Goal: Information Seeking & Learning: Learn about a topic

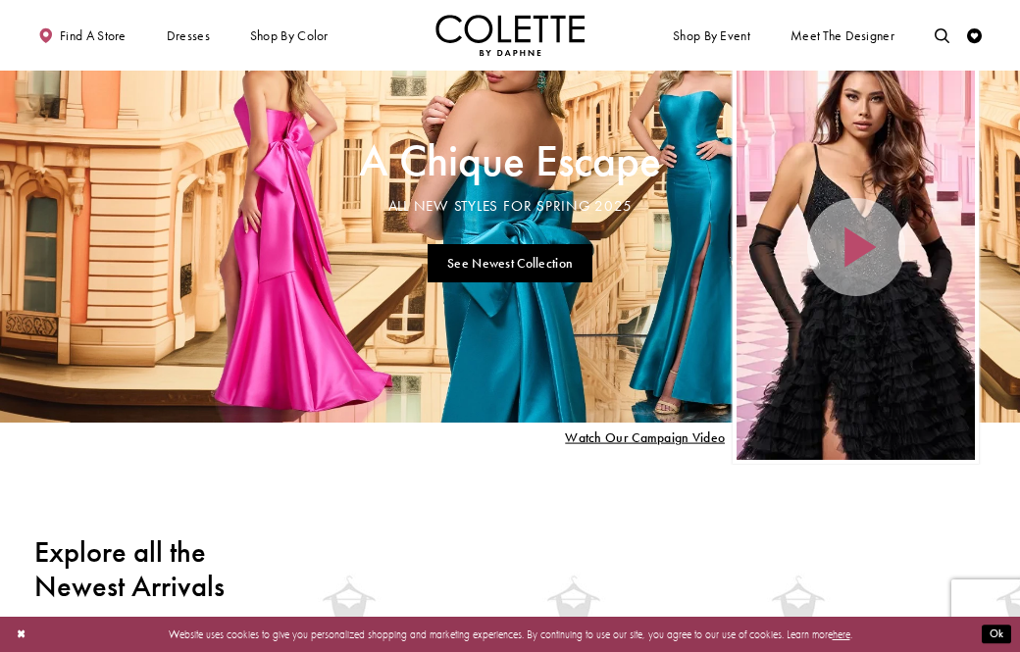
scroll to position [65, 0]
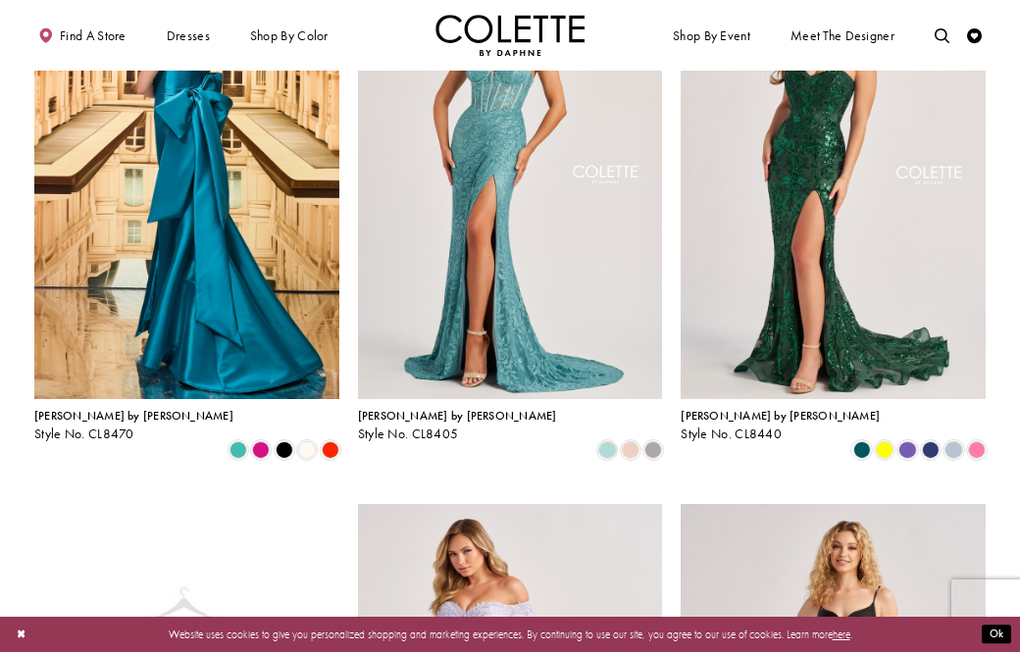
scroll to position [512, 0]
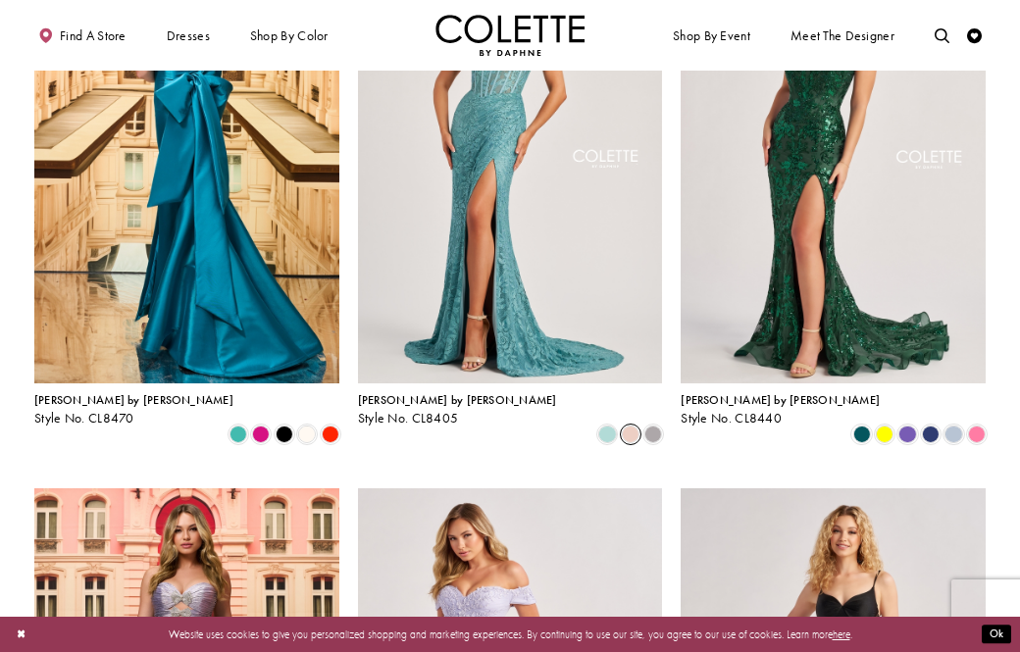
click at [627, 426] on span "Product List" at bounding box center [631, 435] width 18 height 18
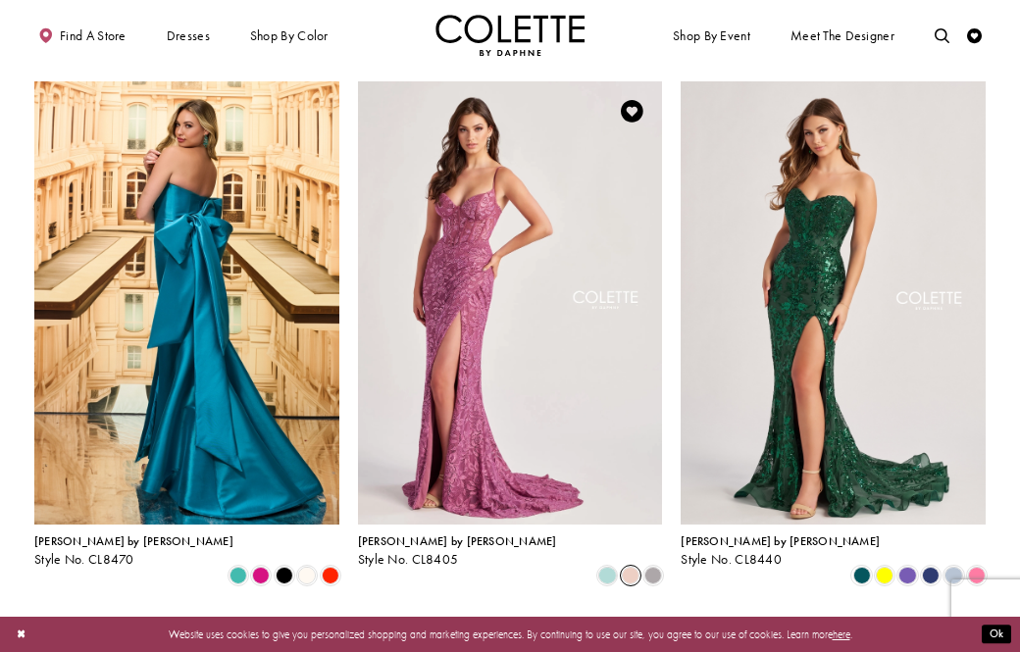
scroll to position [381, 0]
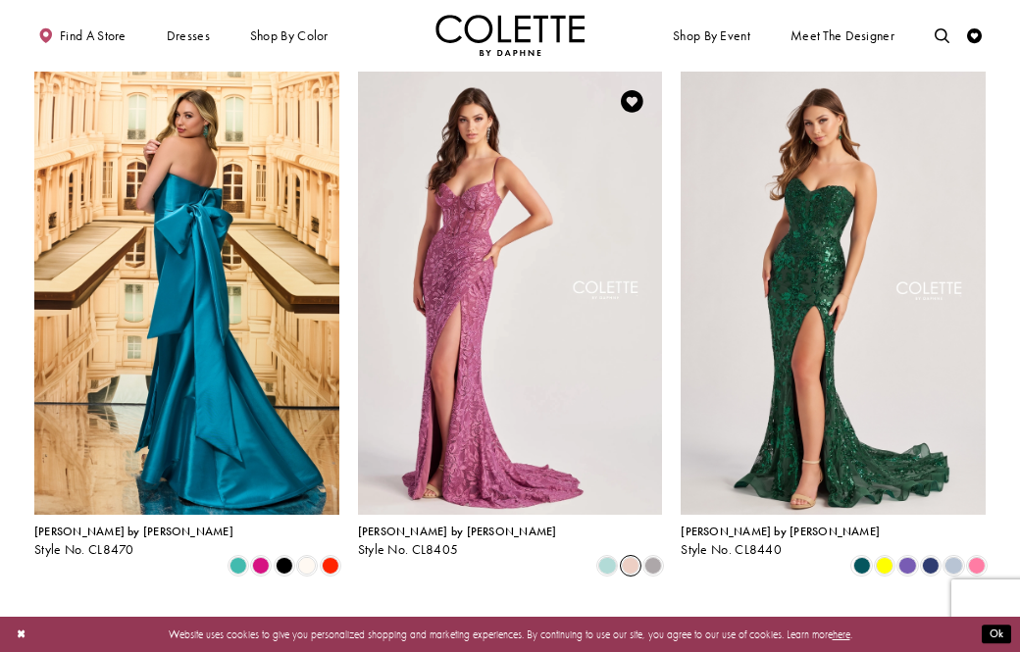
click at [629, 557] on span "Product List" at bounding box center [631, 566] width 18 height 18
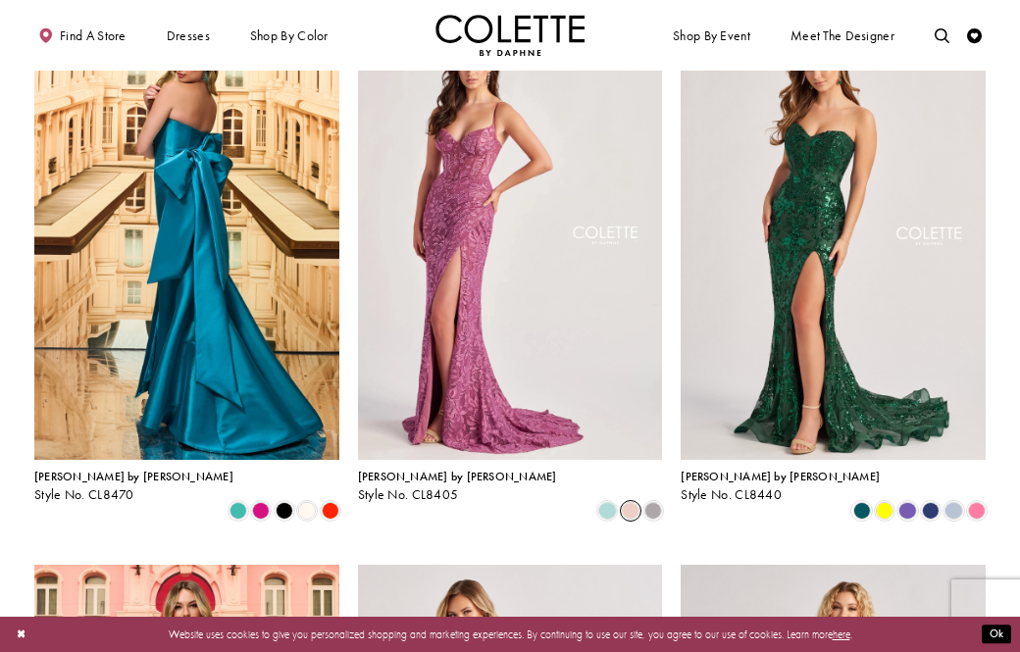
scroll to position [434, 0]
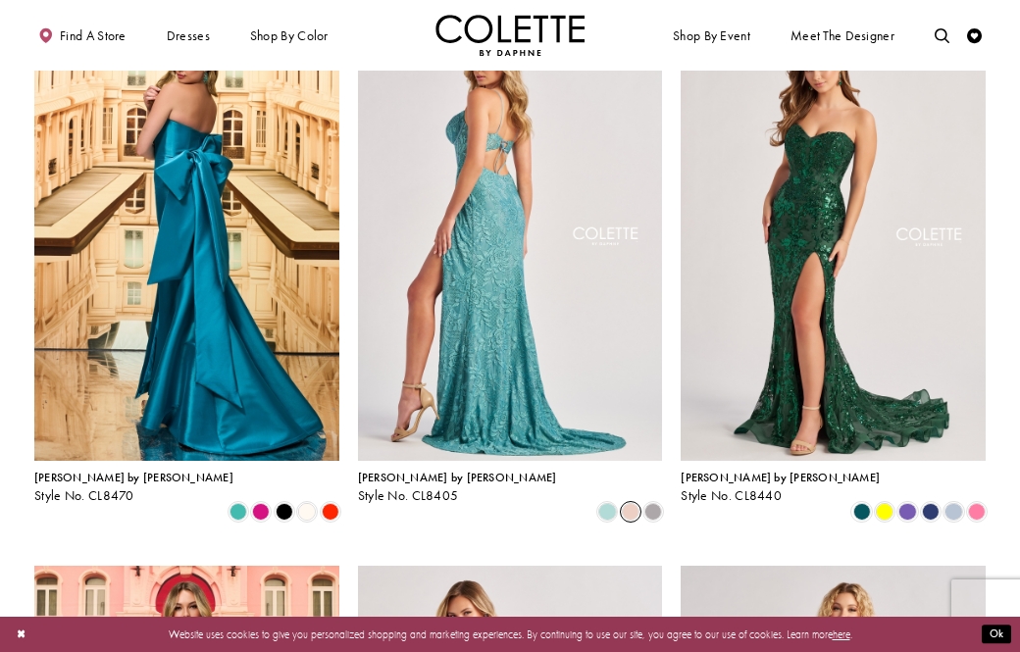
click at [485, 381] on img "Visit Colette by Daphne Style No. CL8405 Page" at bounding box center [510, 239] width 305 height 443
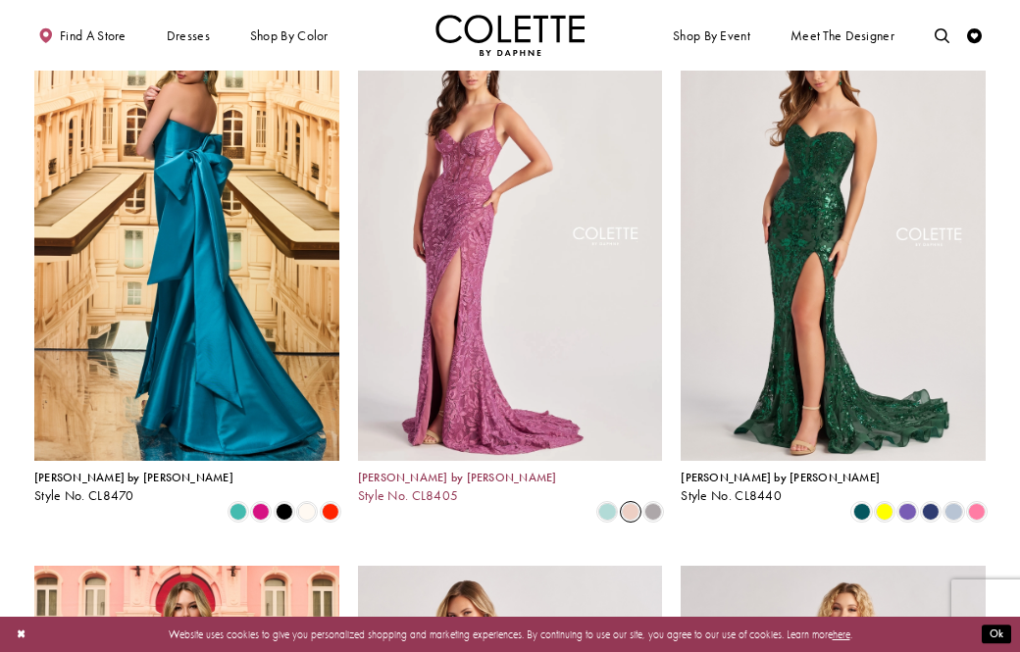
click at [423, 480] on span "[PERSON_NAME] by [PERSON_NAME]" at bounding box center [457, 478] width 199 height 16
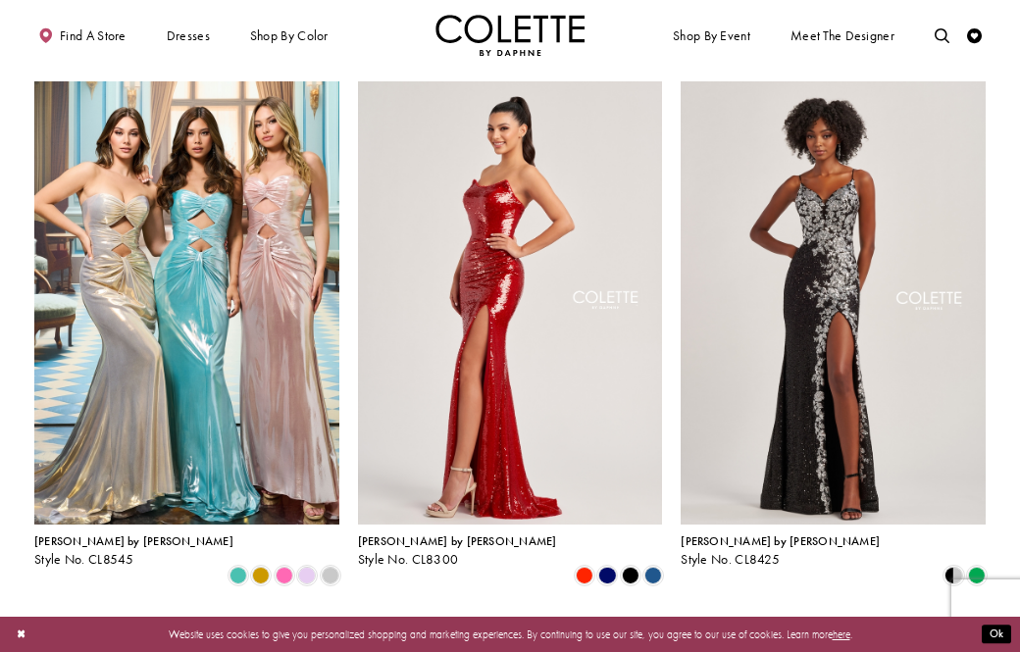
scroll to position [2564, 0]
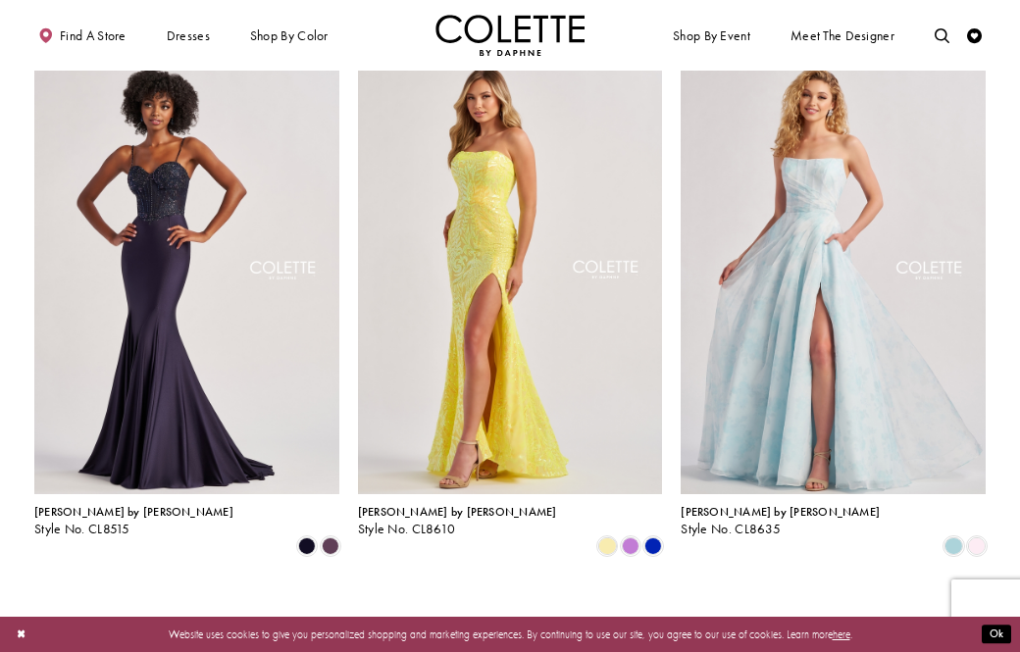
scroll to position [1526, 0]
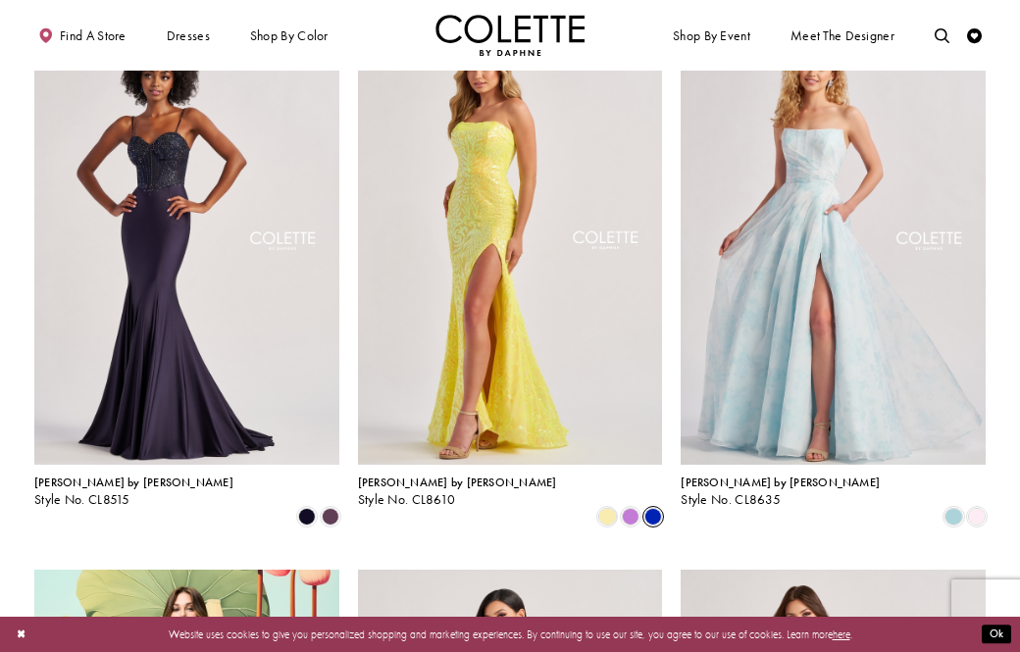
click at [655, 508] on span "Product List" at bounding box center [653, 517] width 18 height 18
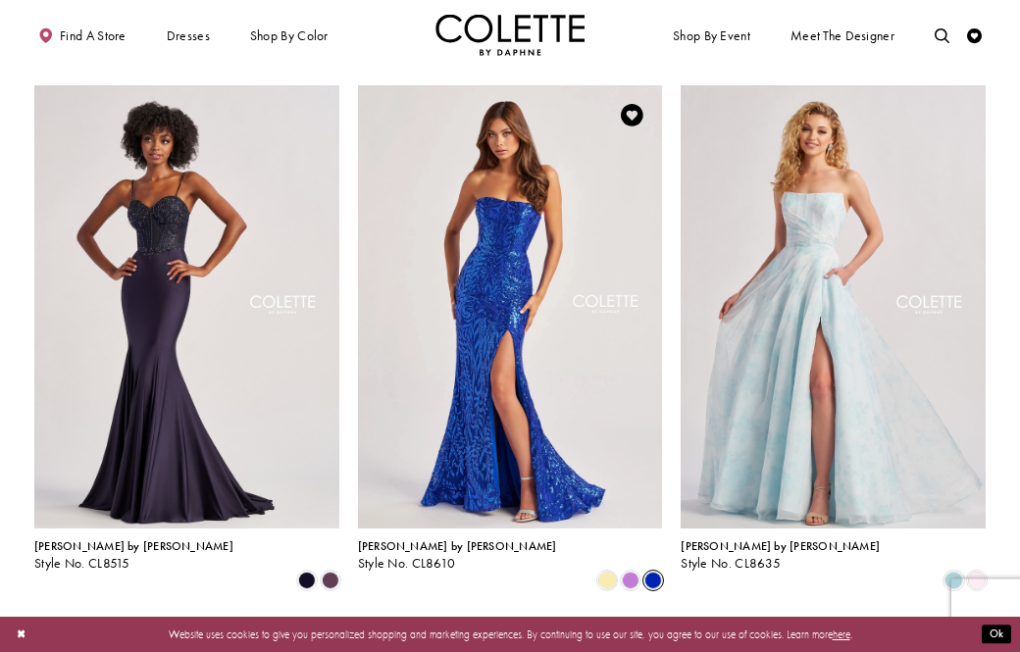
scroll to position [1427, 0]
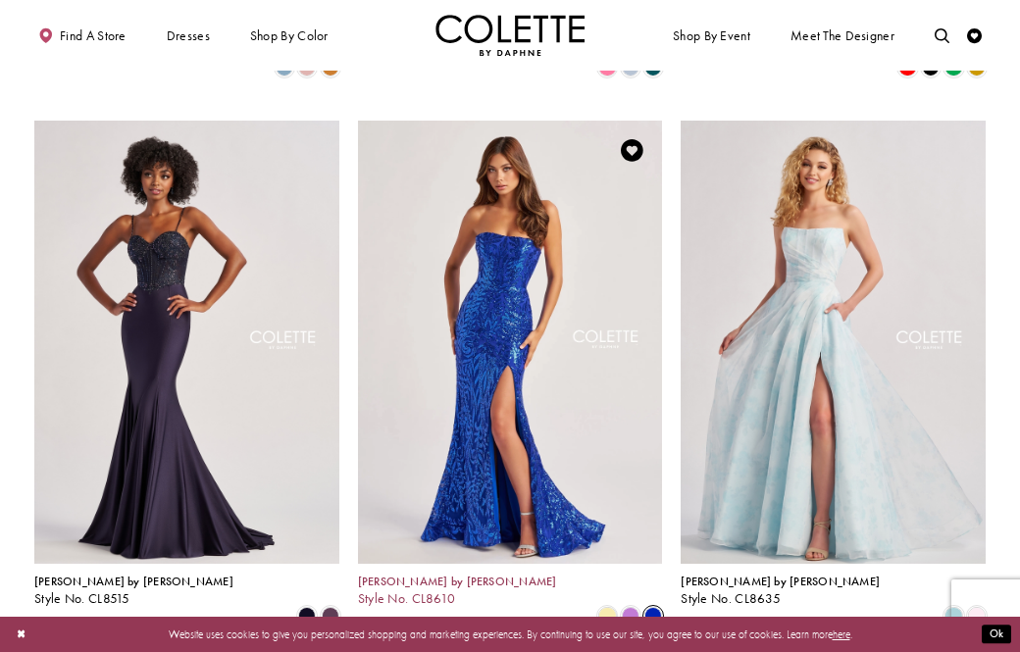
click at [455, 576] on h4 "[PERSON_NAME] by [PERSON_NAME]" at bounding box center [457, 582] width 199 height 13
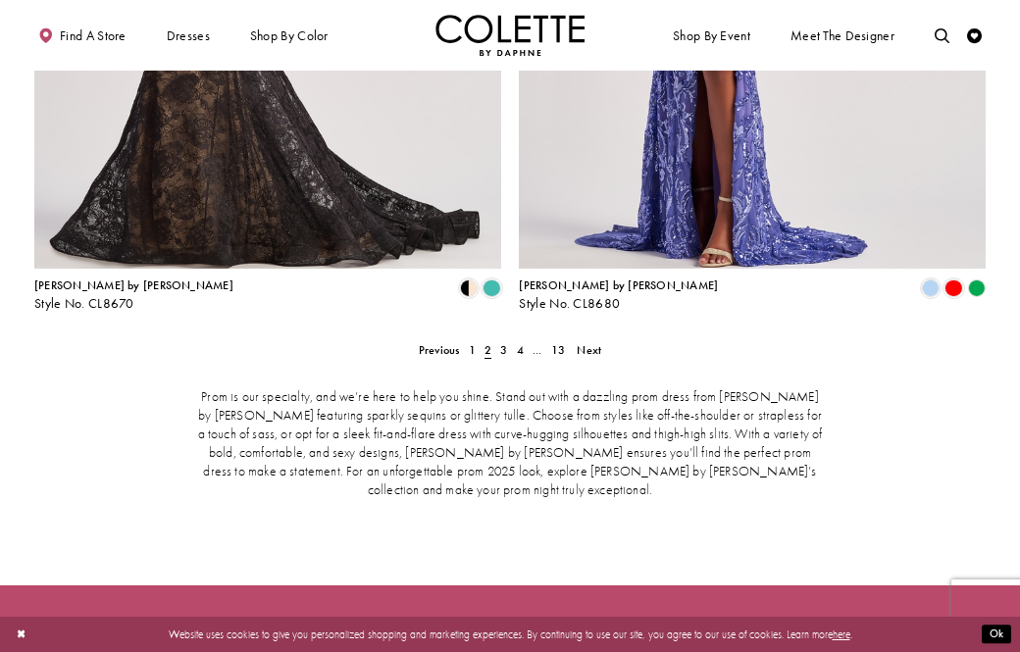
scroll to position [2983, 0]
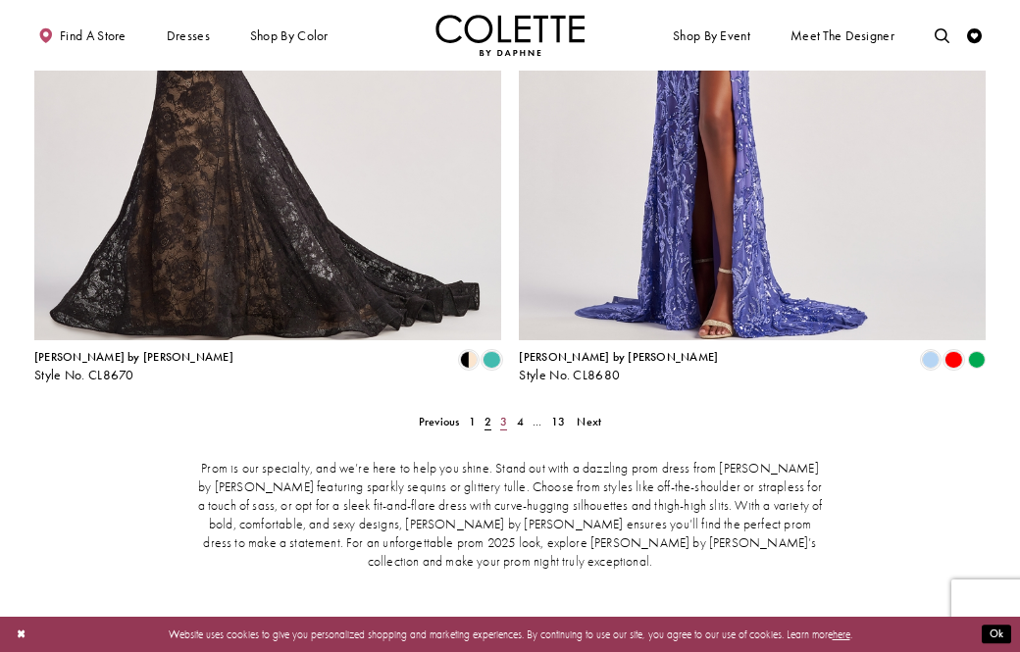
click at [507, 414] on span "3" at bounding box center [503, 422] width 7 height 16
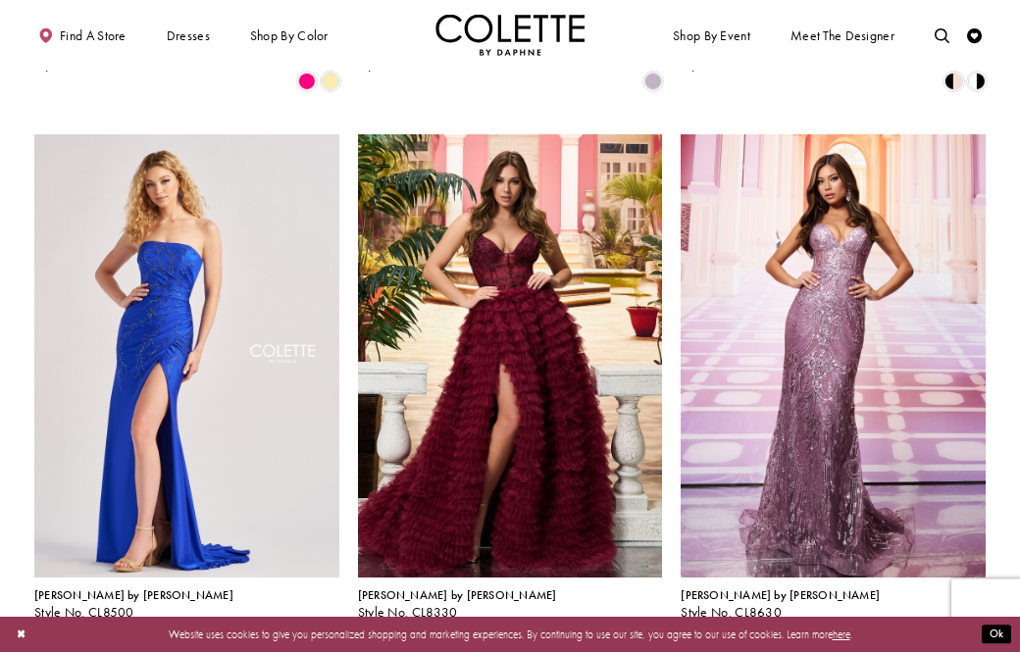
scroll to position [1969, 0]
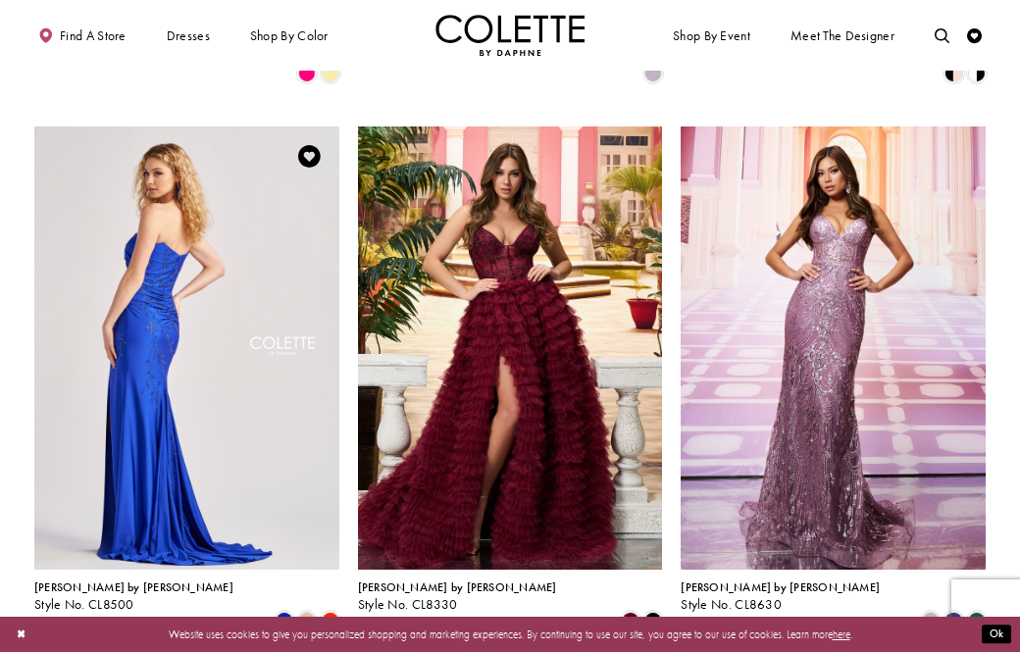
click at [203, 428] on img "Visit Colette by Daphne Style No. CL8500 Page" at bounding box center [186, 348] width 305 height 443
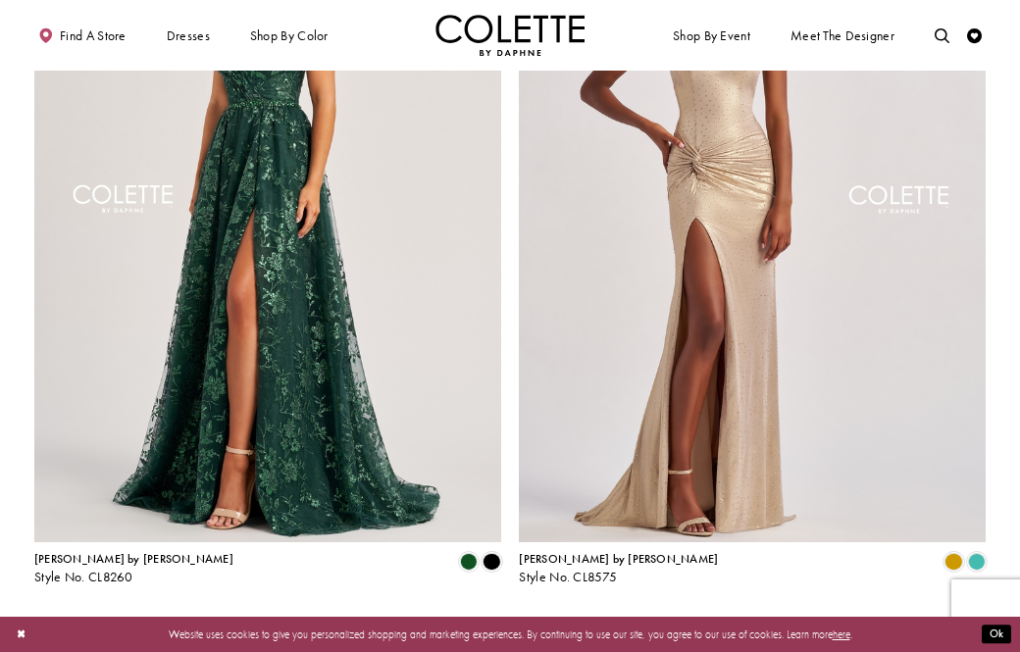
scroll to position [2777, 0]
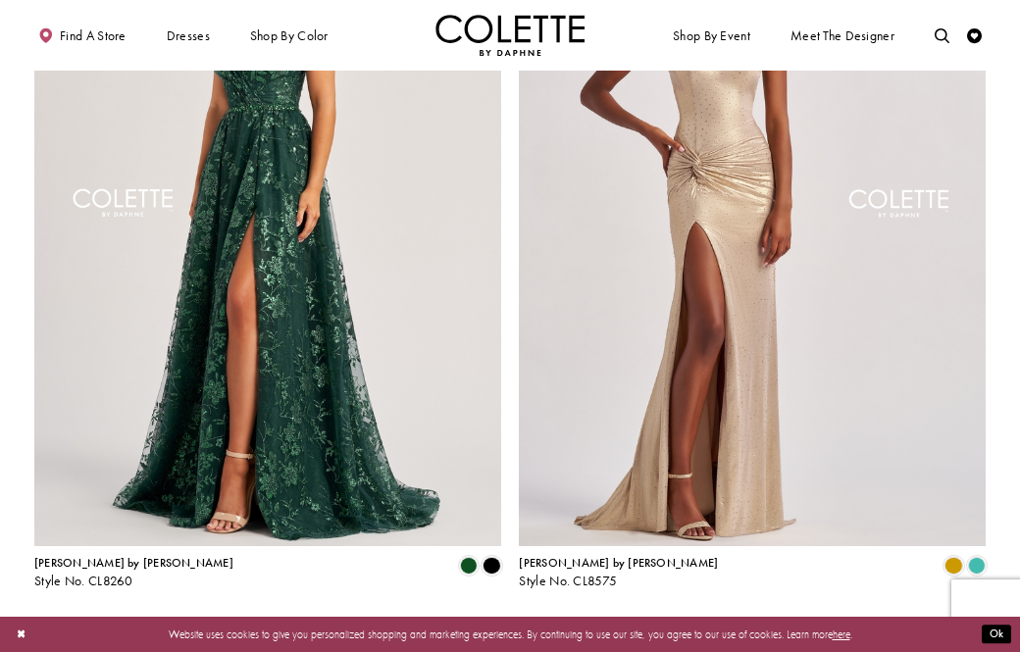
click at [506, 620] on span "3" at bounding box center [503, 628] width 7 height 16
click at [520, 620] on span "4" at bounding box center [520, 628] width 7 height 16
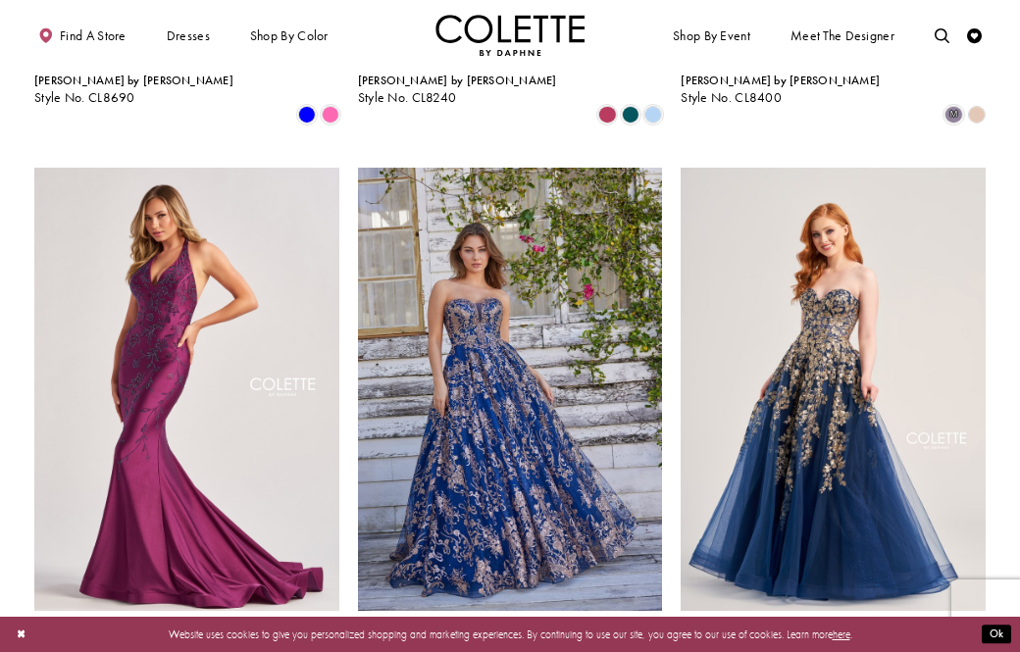
scroll to position [1927, 0]
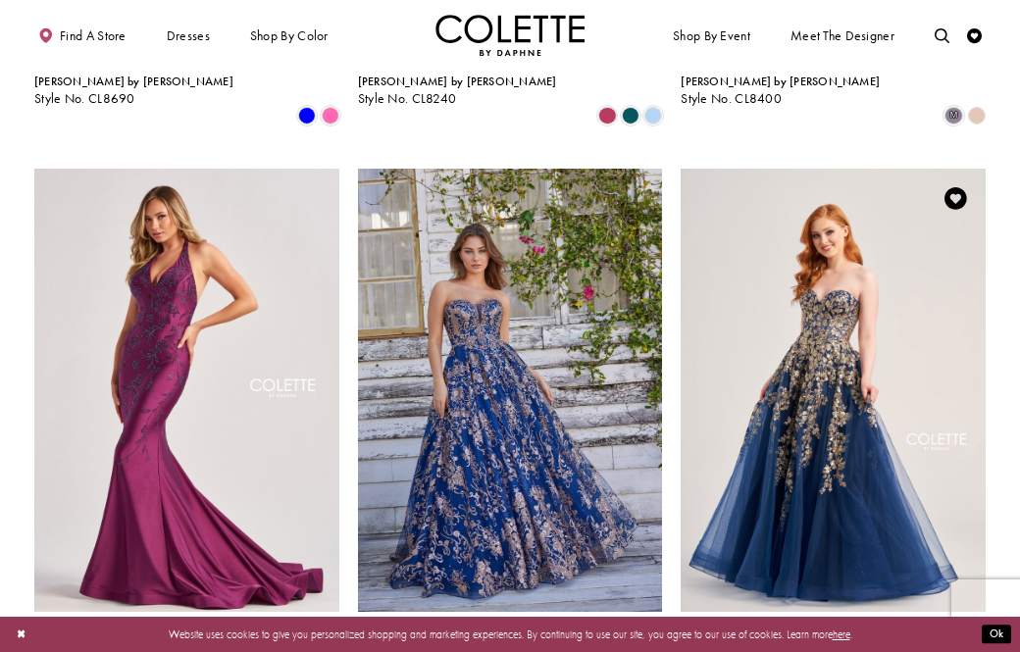
click at [899, 651] on span "Product List" at bounding box center [907, 663] width 18 height 18
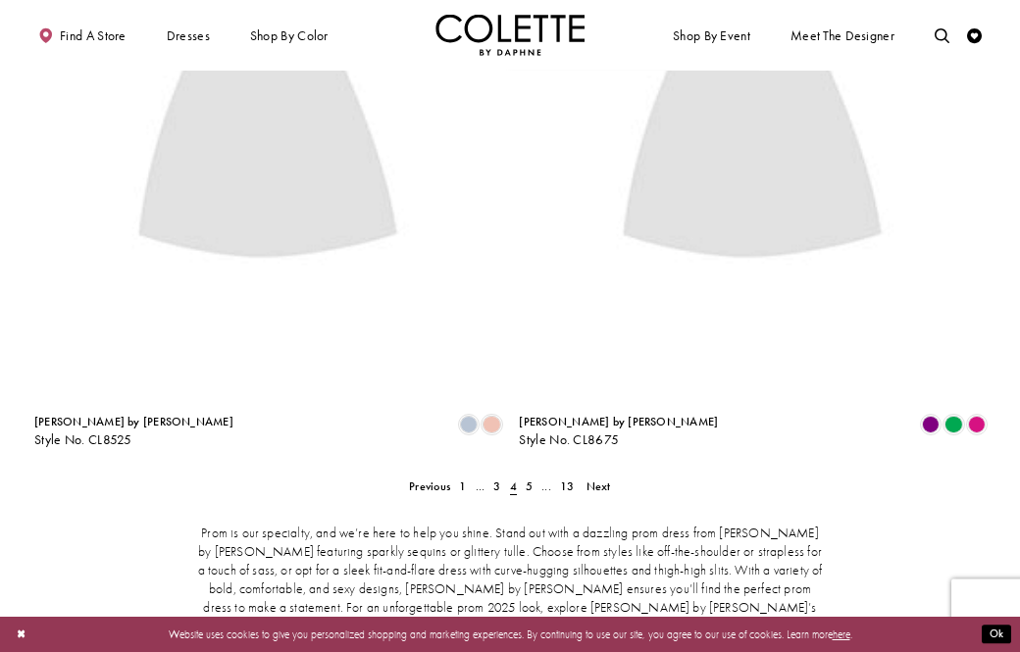
scroll to position [2917, 0]
click at [528, 480] on span "5" at bounding box center [529, 488] width 7 height 16
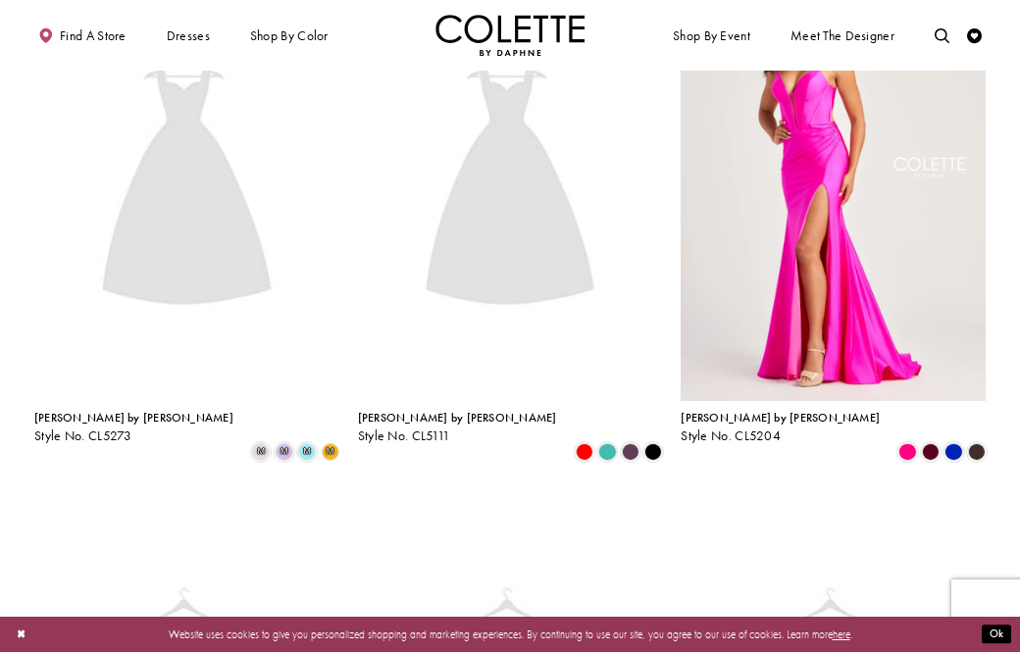
scroll to position [928, 0]
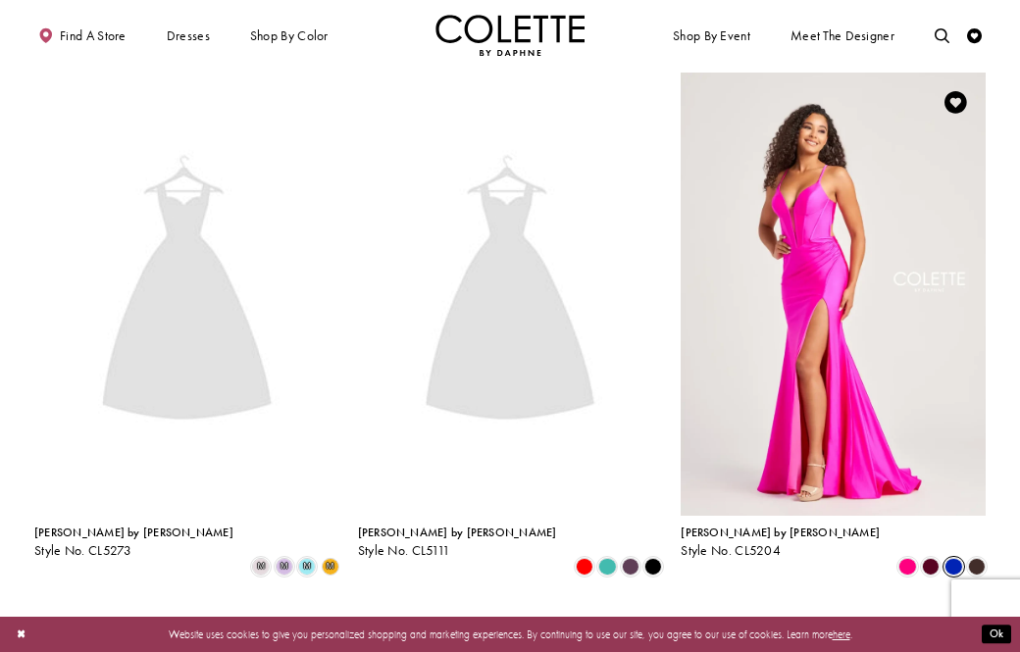
click at [959, 558] on span "Product List" at bounding box center [954, 567] width 18 height 18
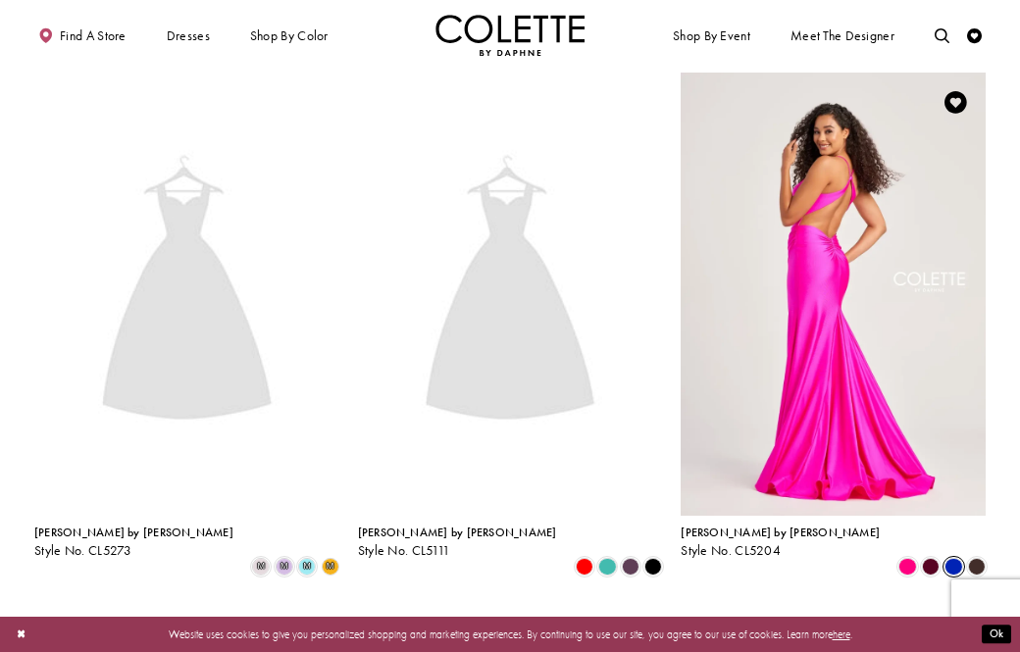
click at [919, 366] on img "Visit Colette by Daphne Style No. CL5204 Page" at bounding box center [833, 294] width 305 height 443
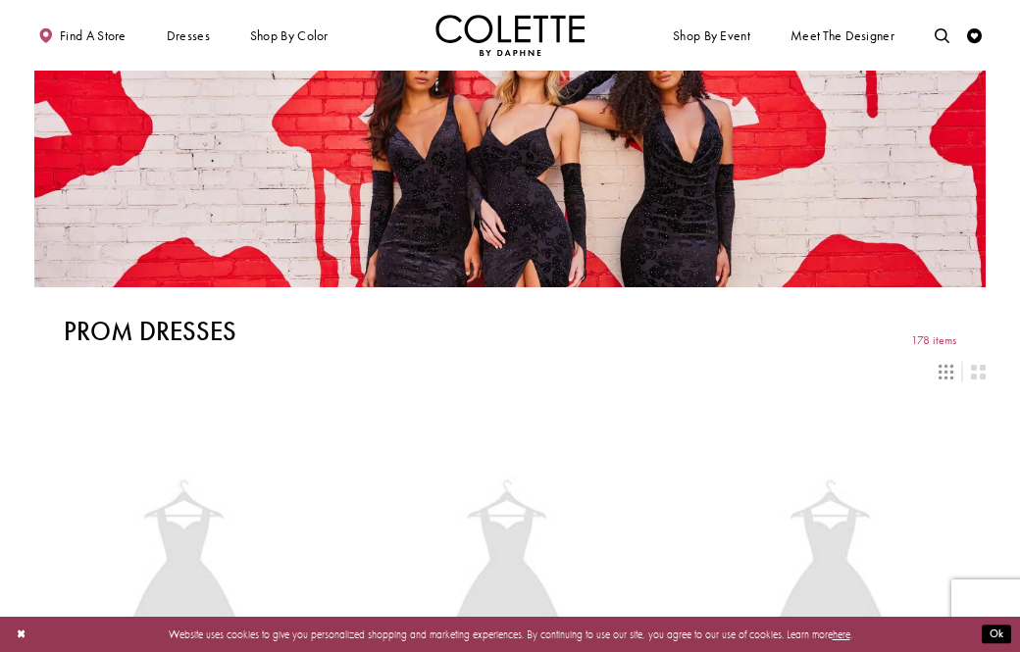
scroll to position [0, 0]
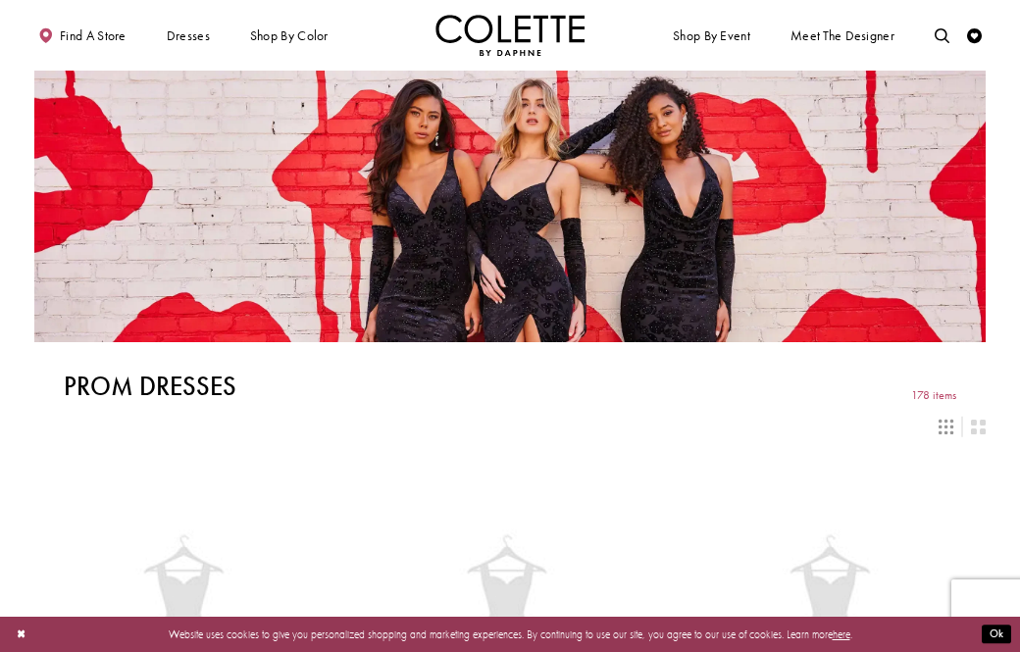
click at [132, 426] on div "Layout Controls" at bounding box center [510, 427] width 969 height 32
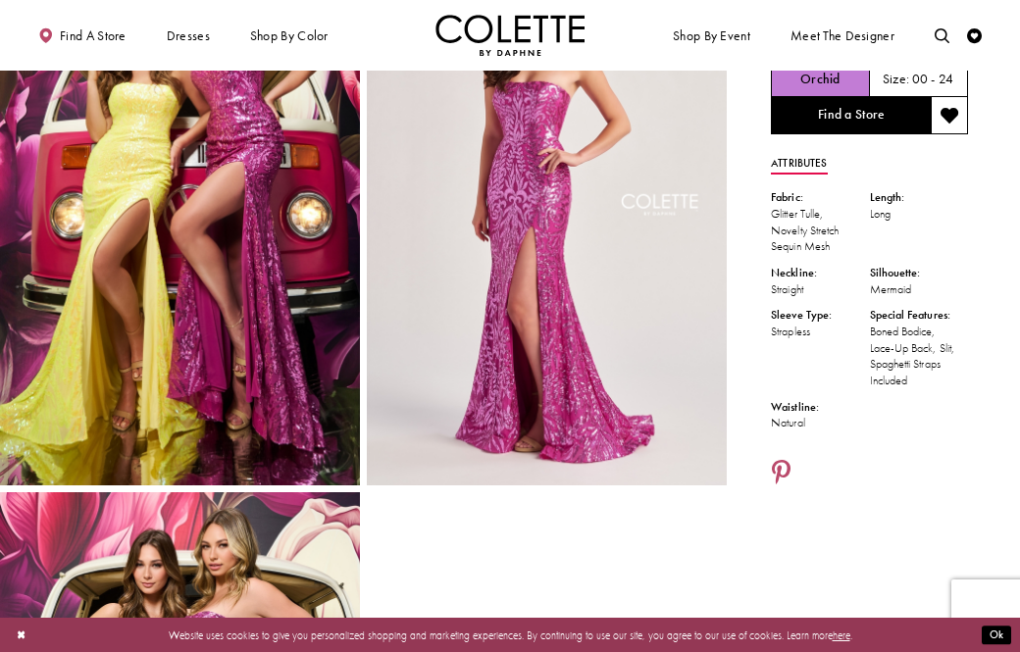
scroll to position [122, 0]
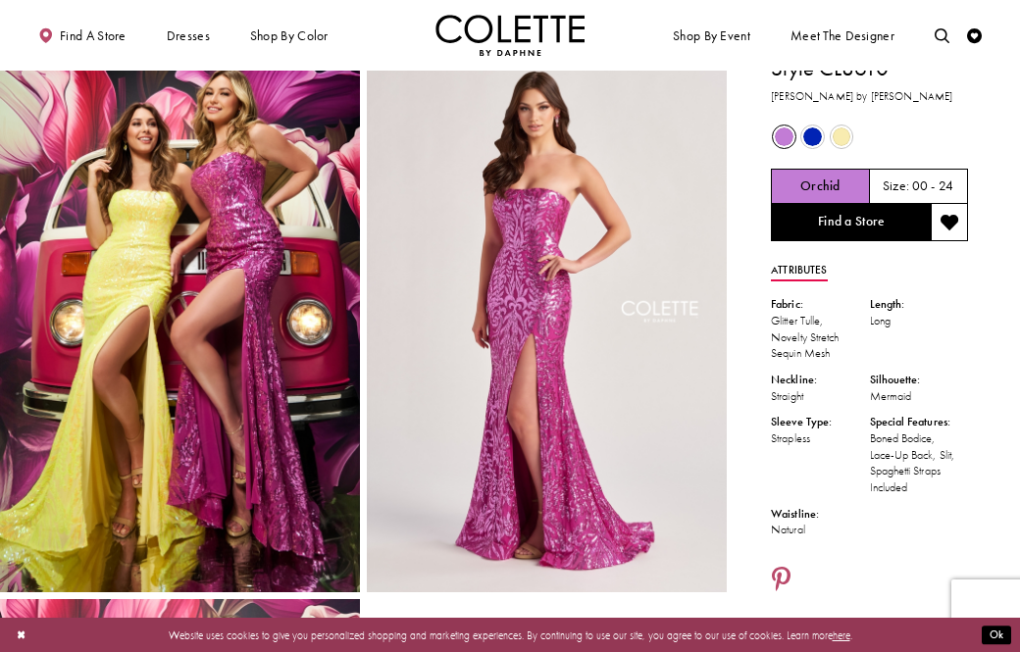
click at [820, 131] on span "Product color controls state depends on size chosen" at bounding box center [812, 137] width 19 height 19
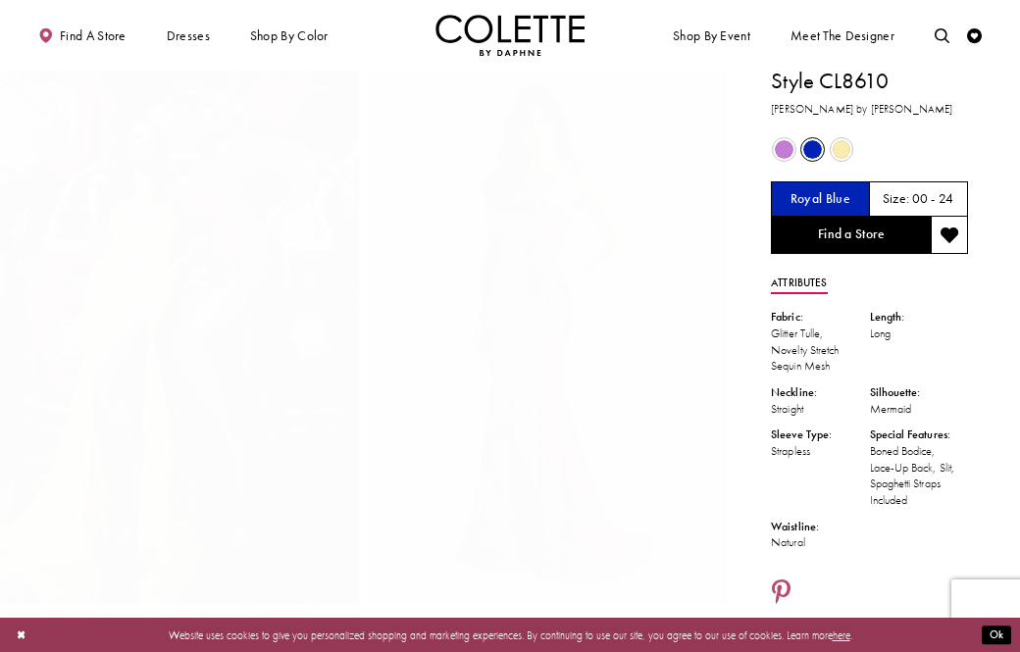
scroll to position [0, 0]
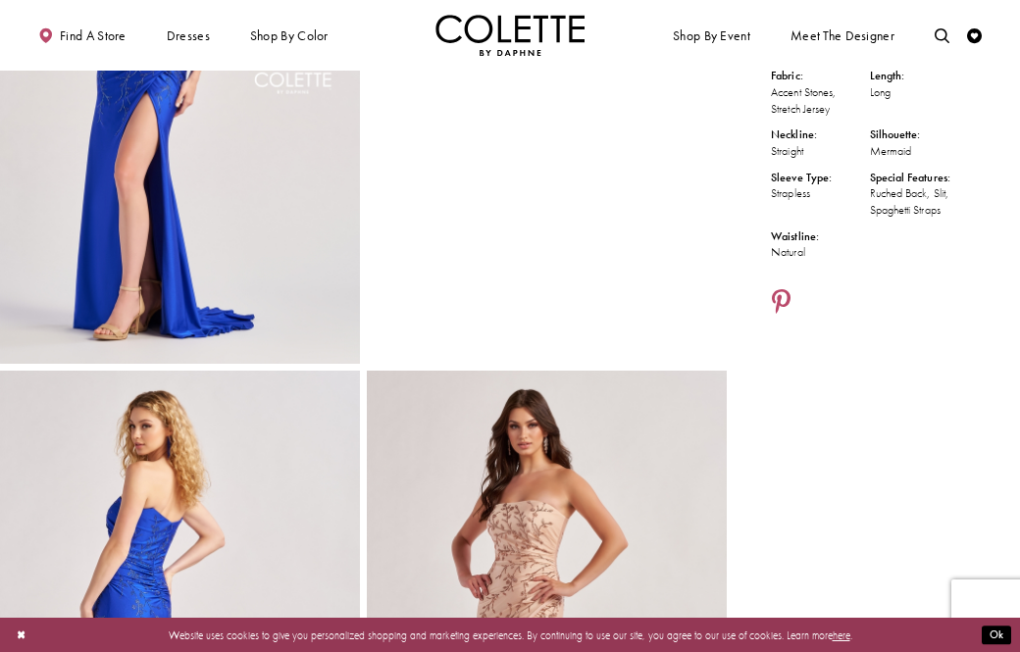
scroll to position [247, 0]
click at [320, 507] on img "Full size Style CL8500 Colette by Daphne #2 default Royal Blue backface vertica…" at bounding box center [180, 639] width 360 height 539
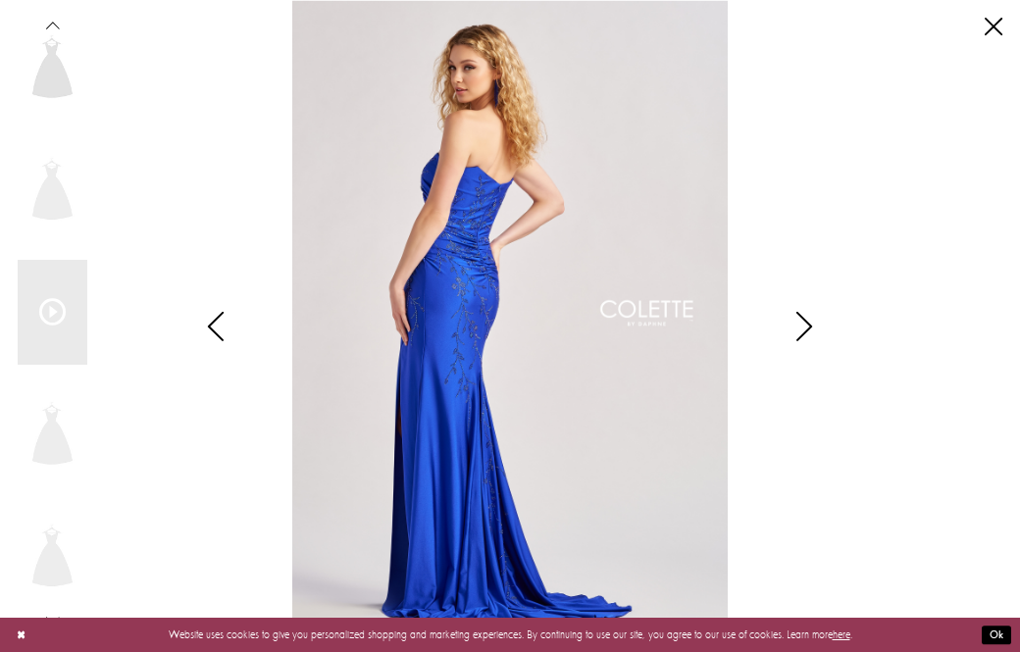
click at [802, 341] on icon "Style CL8500 Colette by Daphne Views dialog" at bounding box center [804, 326] width 49 height 29
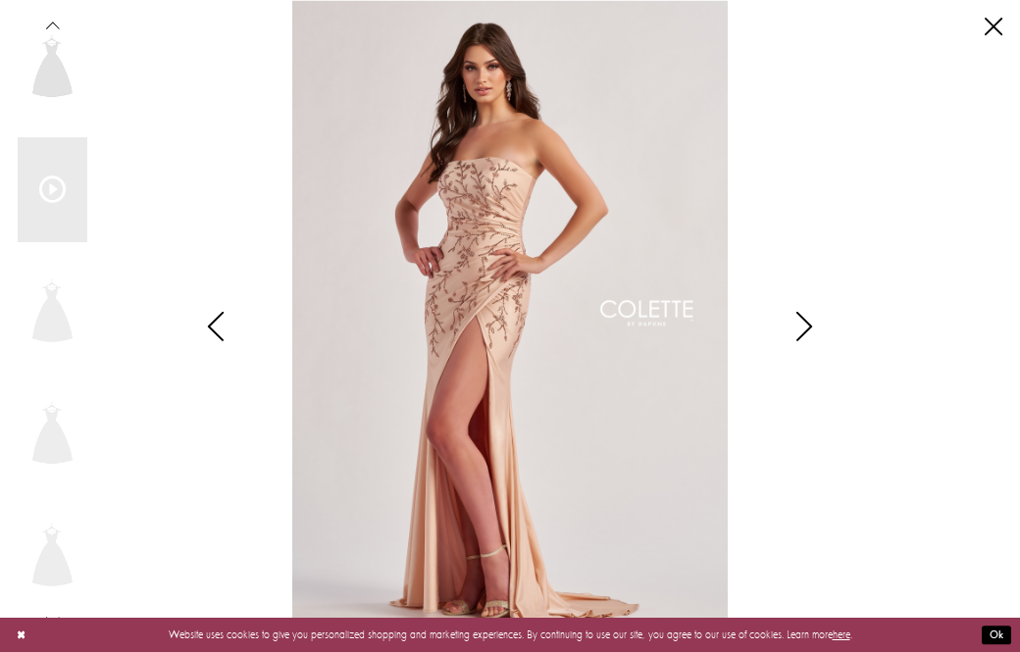
click at [211, 341] on icon "Style CL8500 Colette by Daphne Views dialog" at bounding box center [215, 326] width 49 height 29
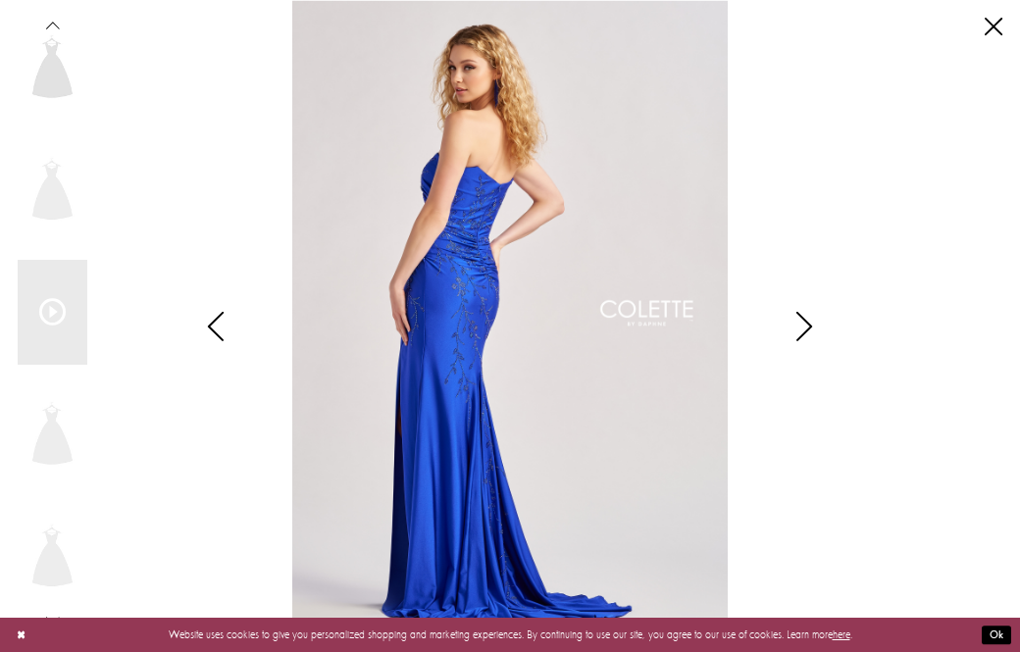
click at [222, 340] on div "Style CL8500 Colette by Daphne Views dialog" at bounding box center [215, 326] width 49 height 652
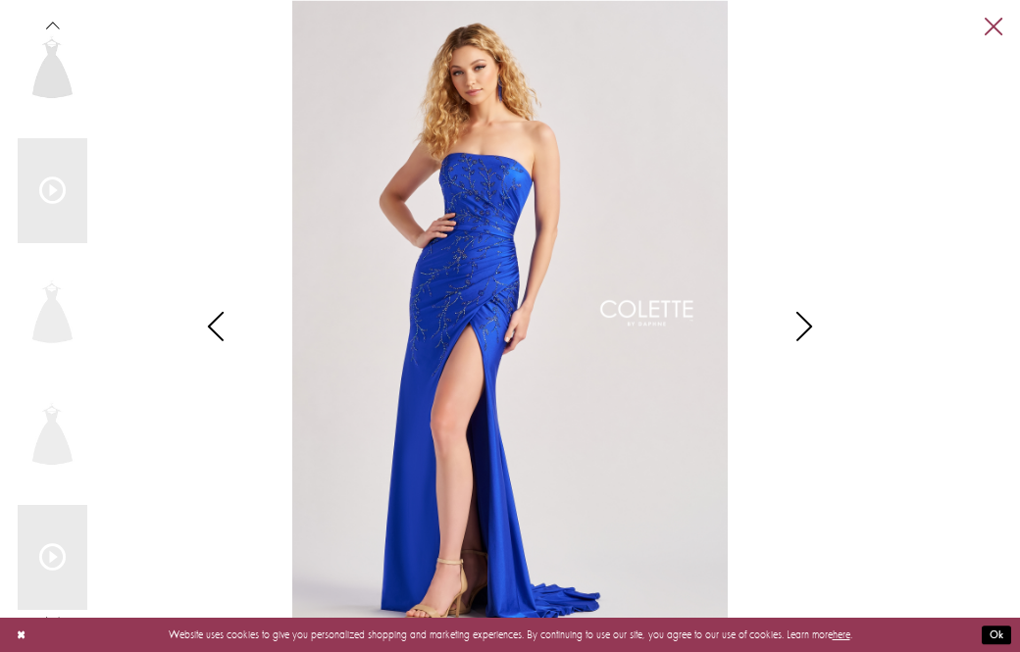
click at [985, 34] on link "Close" at bounding box center [994, 27] width 18 height 18
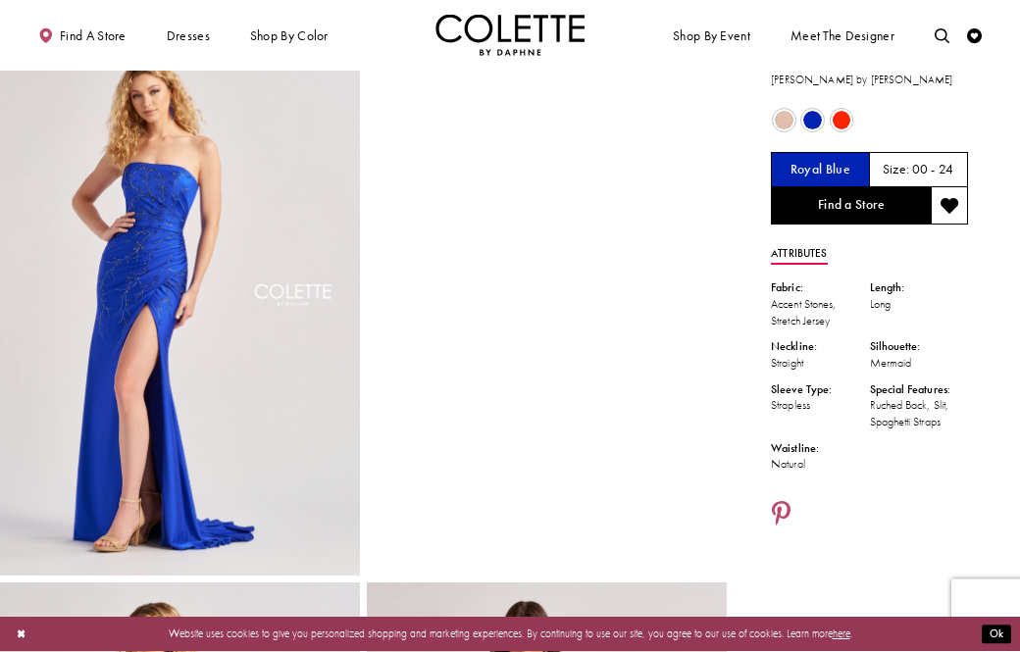
scroll to position [0, 0]
